Goal: Check status: Check status

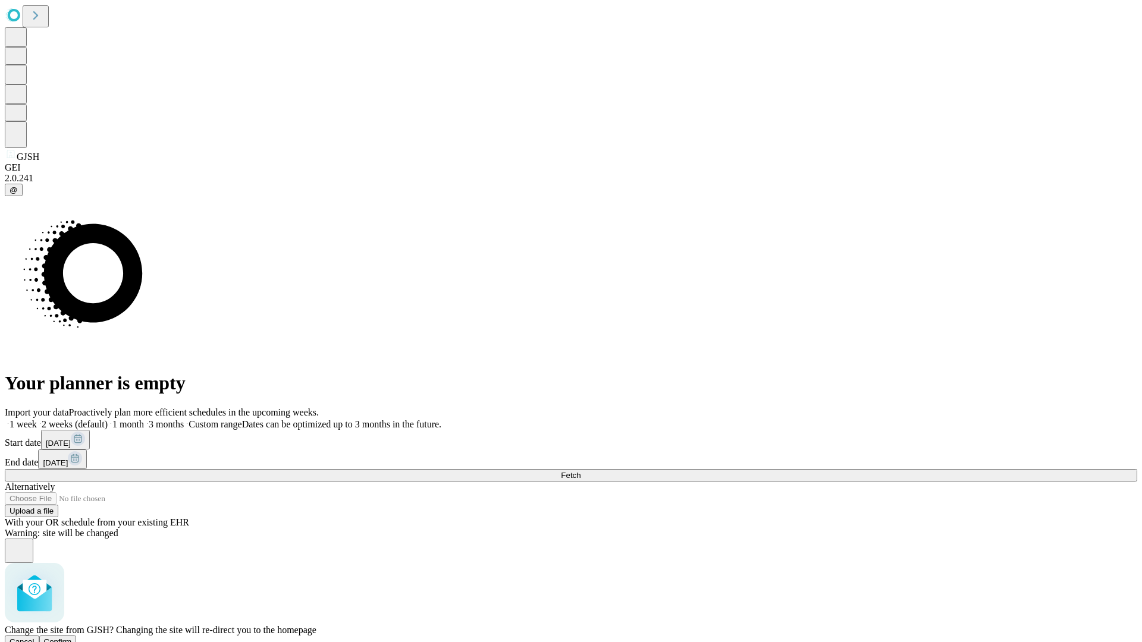
click at [72, 637] on span "Confirm" at bounding box center [58, 641] width 28 height 9
click at [108, 419] on label "2 weeks (default)" at bounding box center [72, 424] width 71 height 10
click at [580, 471] on span "Fetch" at bounding box center [571, 475] width 20 height 9
